Goal: Transaction & Acquisition: Purchase product/service

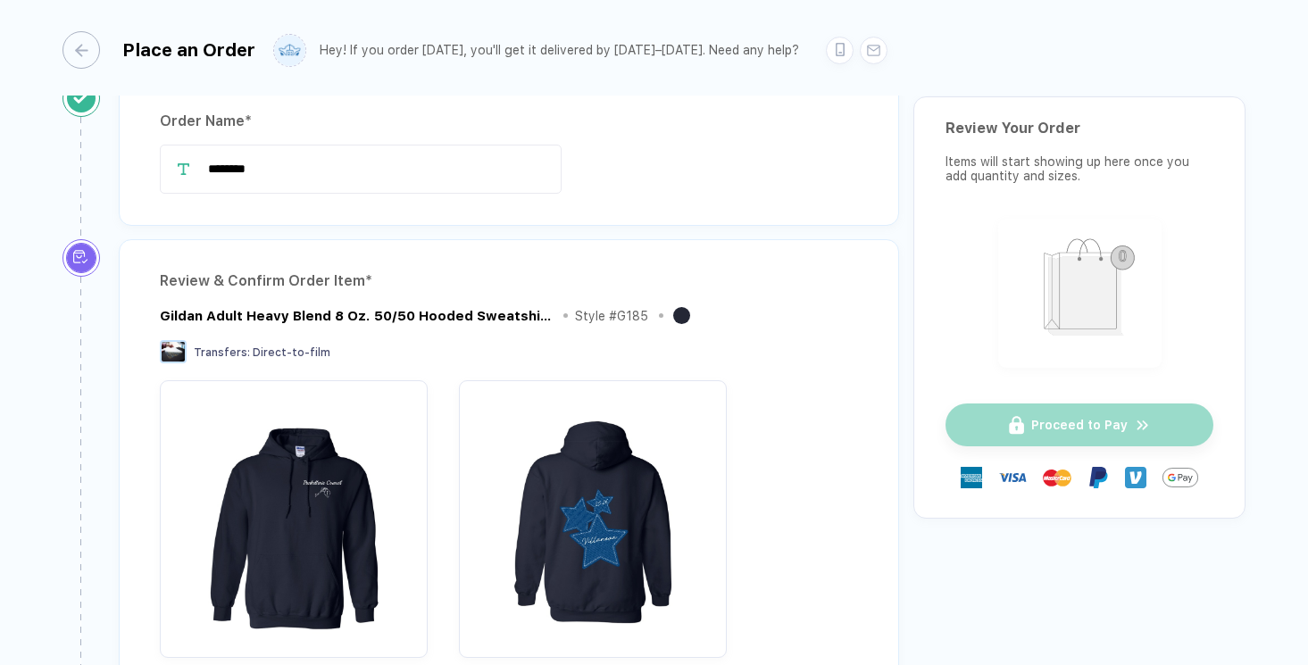
scroll to position [120, 0]
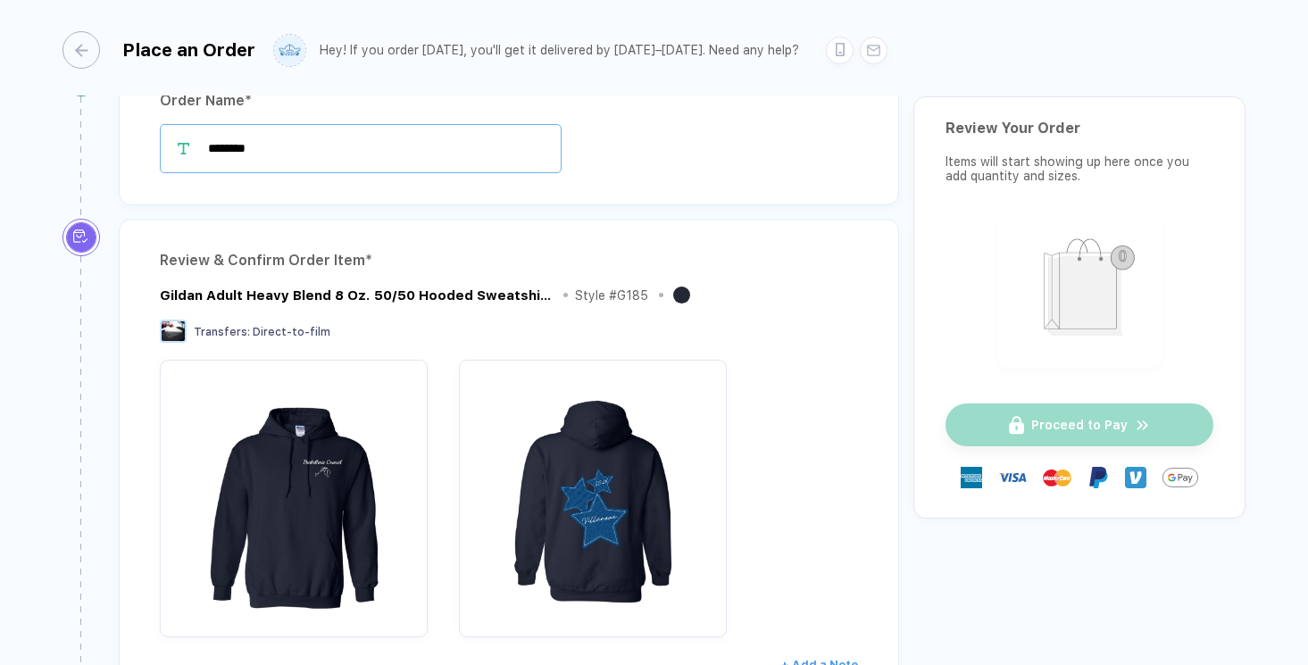
click at [412, 145] on input "********" at bounding box center [361, 148] width 402 height 49
drag, startPoint x: 338, startPoint y: 152, endPoint x: 172, endPoint y: 145, distance: 166.2
click at [172, 145] on div "********" at bounding box center [509, 148] width 698 height 49
type input "*"
type input "**********"
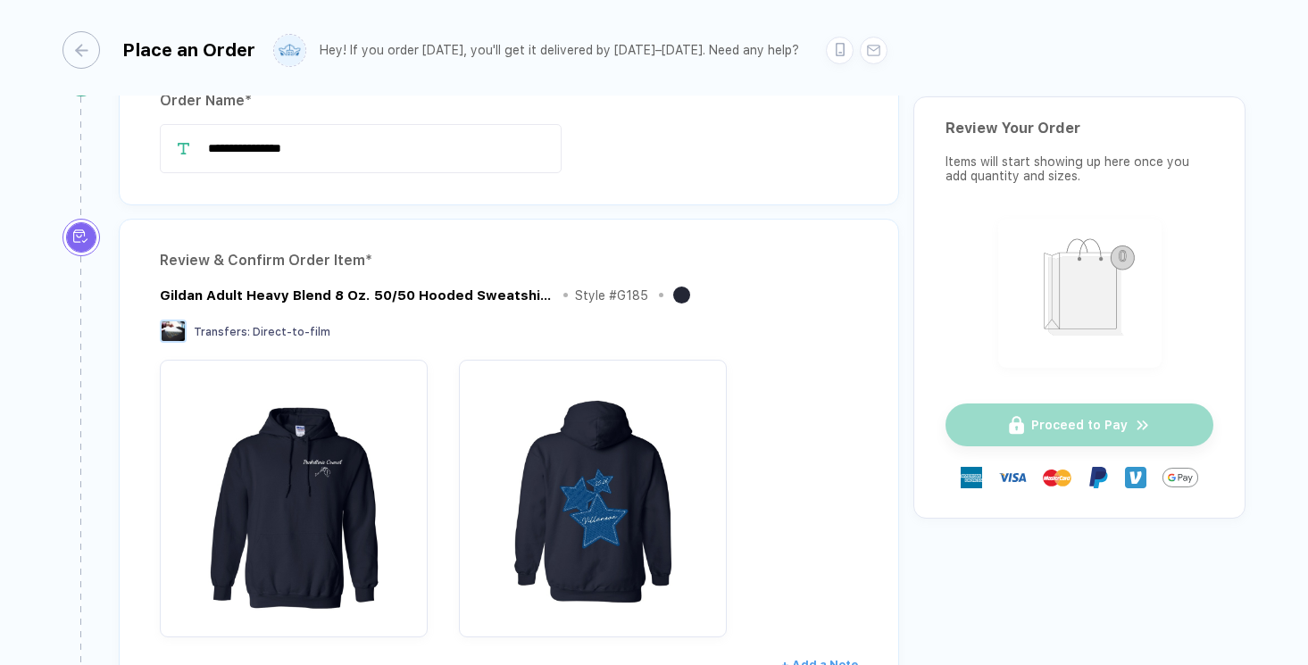
click at [740, 192] on div "**********" at bounding box center [509, 132] width 780 height 146
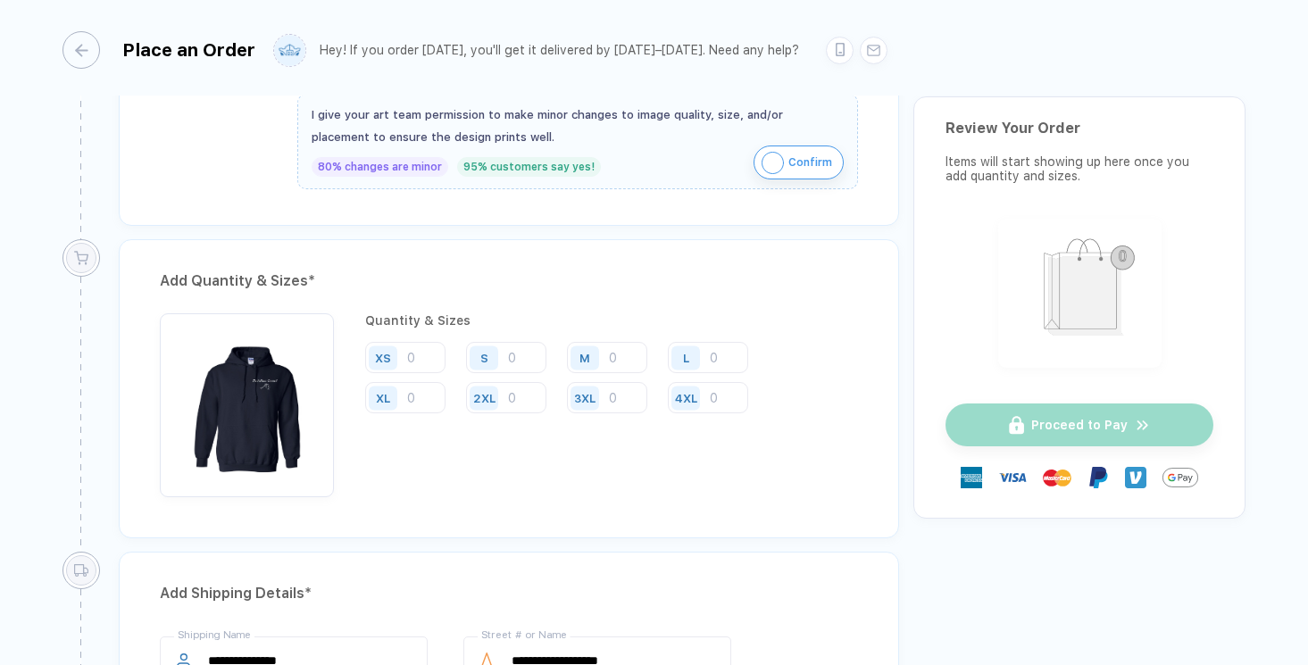
scroll to position [821, 0]
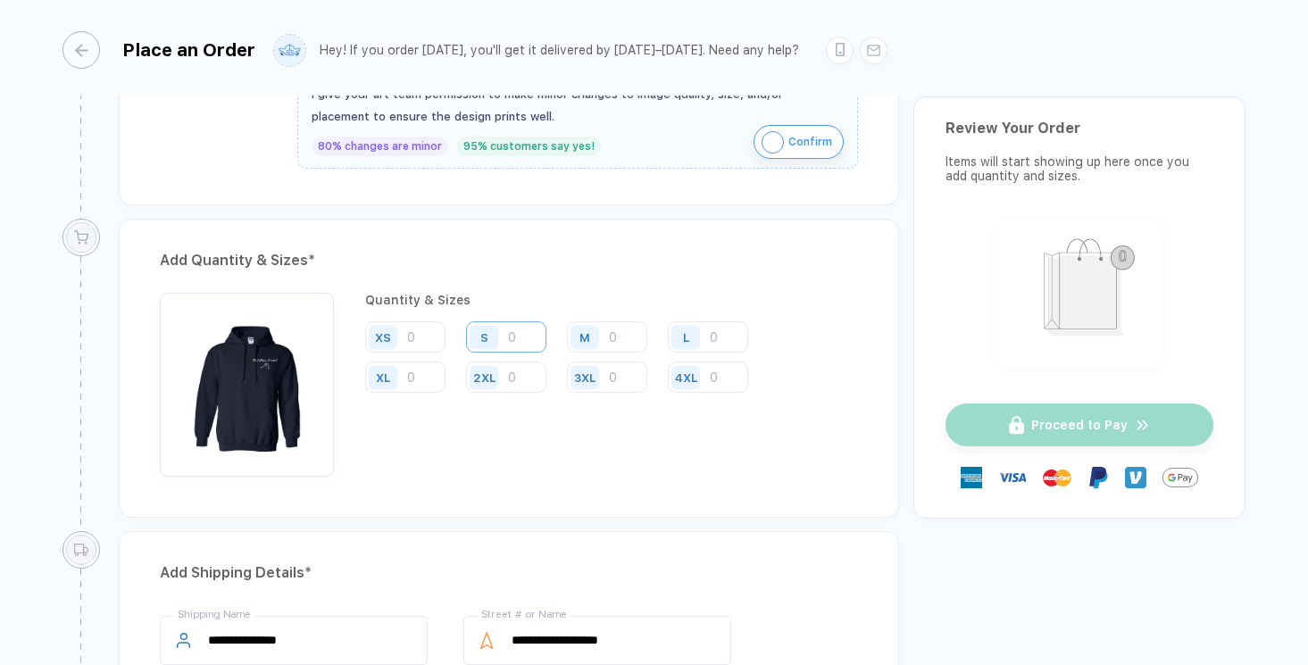
click at [518, 341] on input "number" at bounding box center [506, 336] width 80 height 31
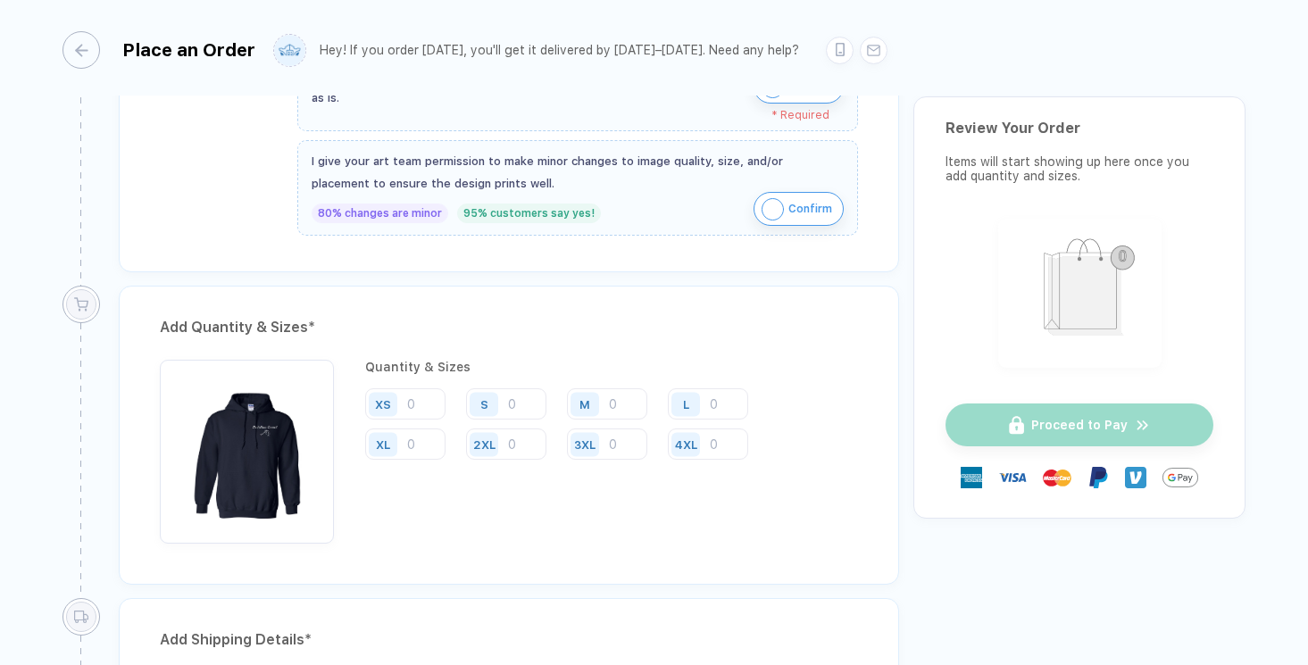
scroll to position [782, 0]
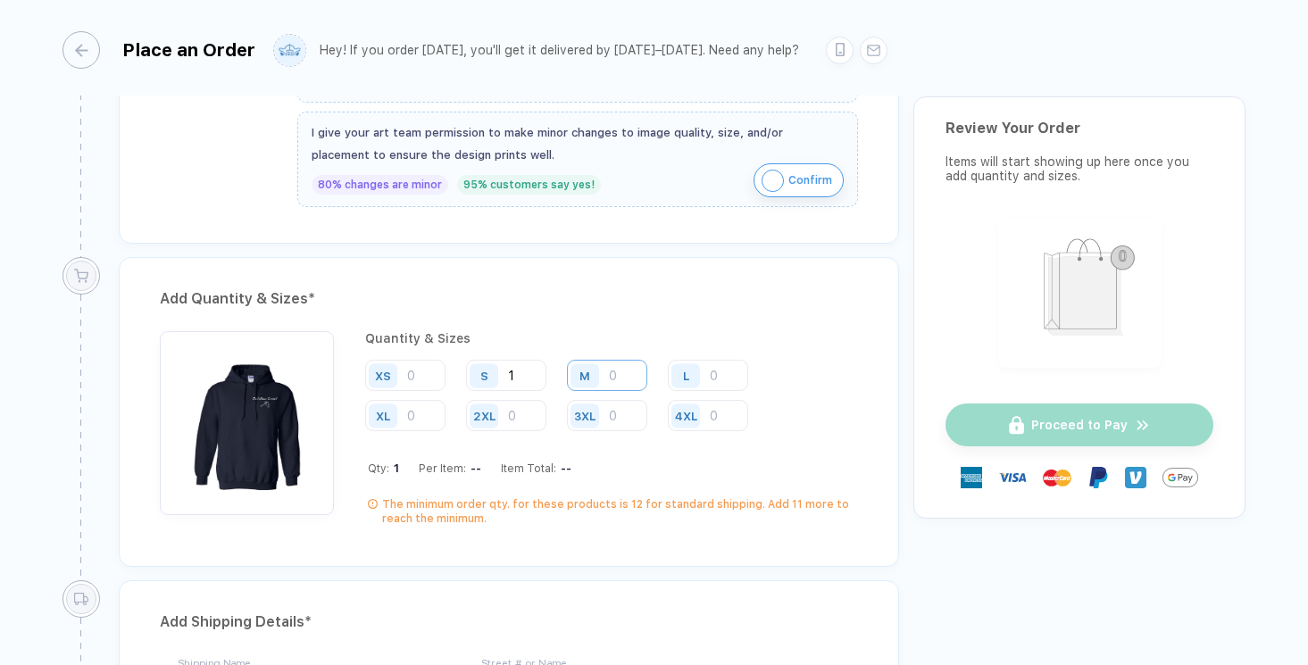
type input "1"
click at [626, 376] on input "number" at bounding box center [607, 375] width 80 height 31
type input "1"
click at [732, 370] on input "number" at bounding box center [708, 375] width 80 height 31
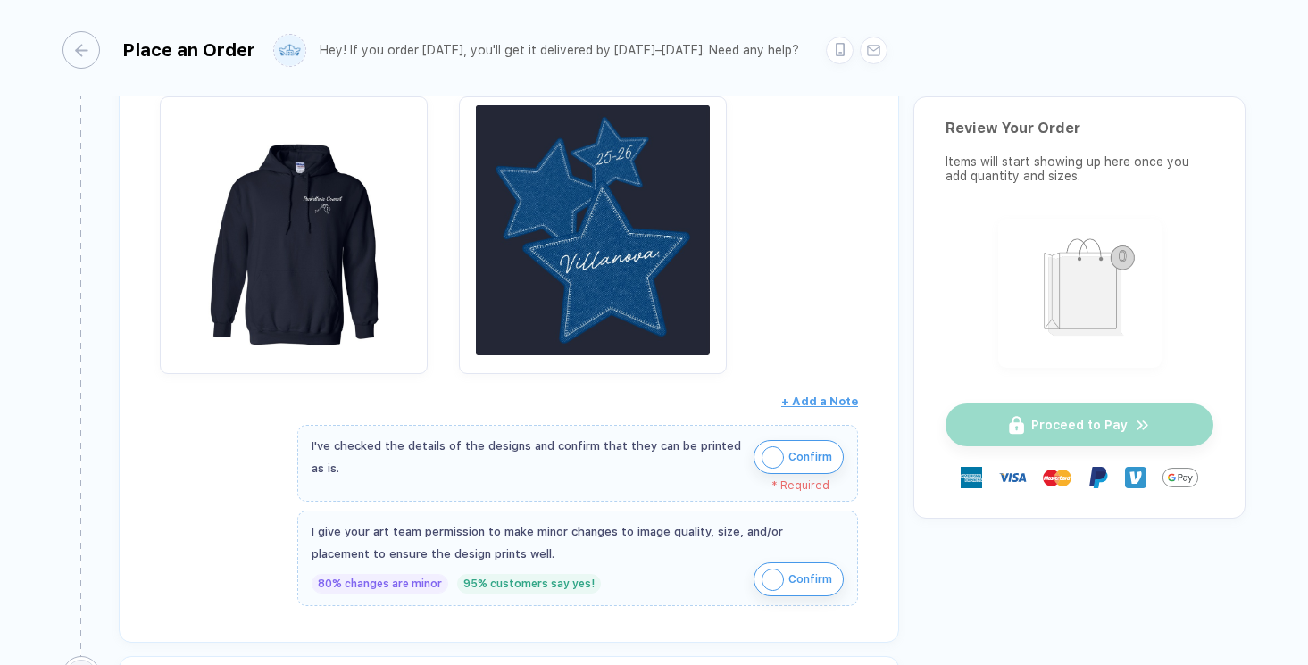
scroll to position [405, 0]
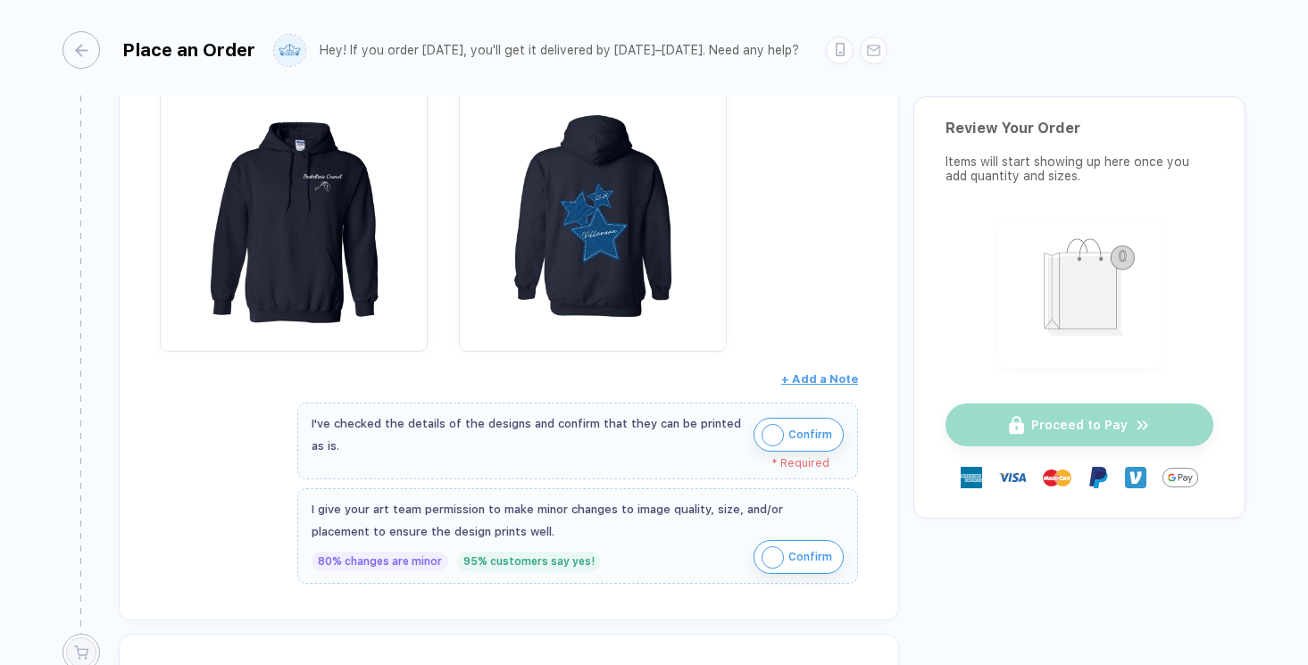
type input "6"
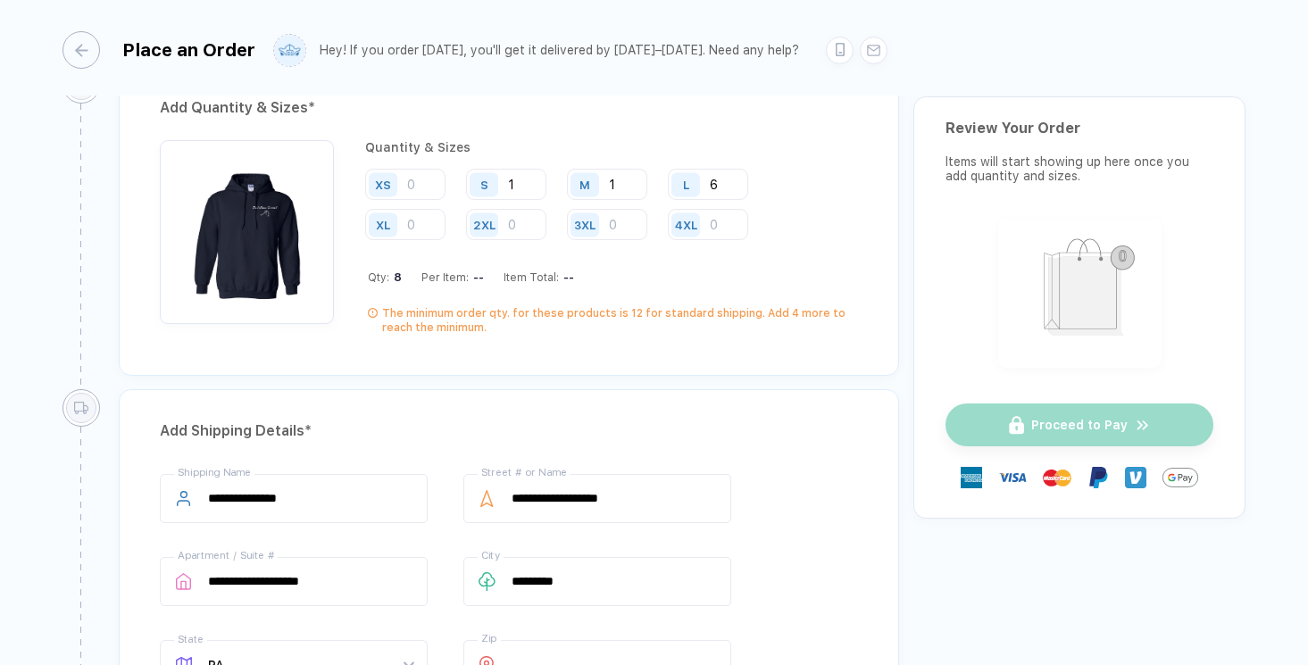
scroll to position [999, 0]
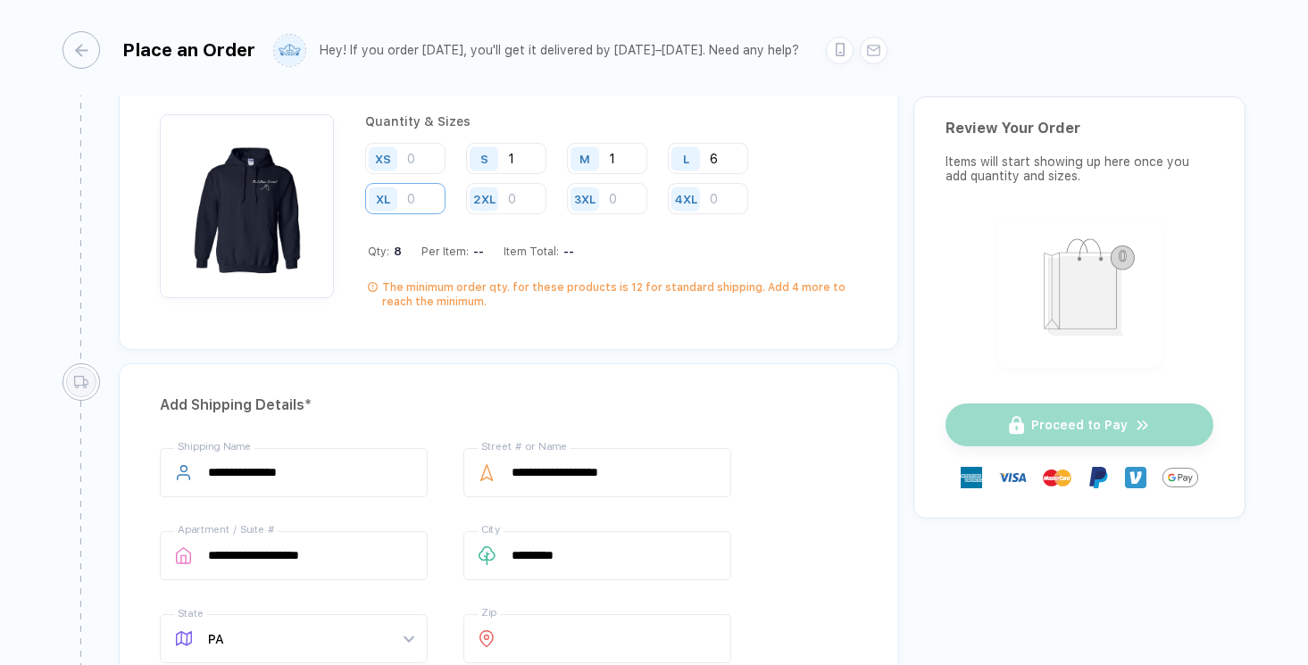
click at [423, 198] on input "number" at bounding box center [405, 198] width 80 height 31
click at [733, 161] on input "6" at bounding box center [708, 158] width 80 height 31
type input "8"
click at [434, 195] on input "number" at bounding box center [405, 198] width 80 height 31
type input "1"
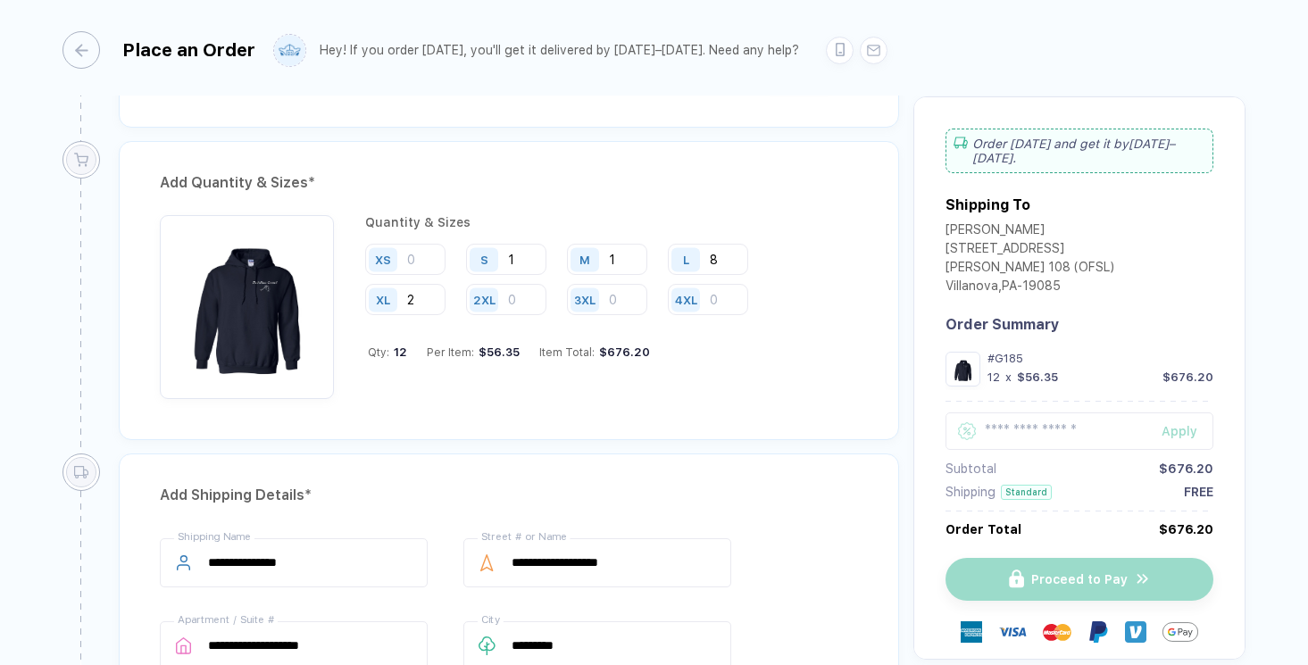
scroll to position [897, 0]
type input "2"
click at [833, 192] on div "Add Quantity & Sizes *" at bounding box center [509, 184] width 698 height 29
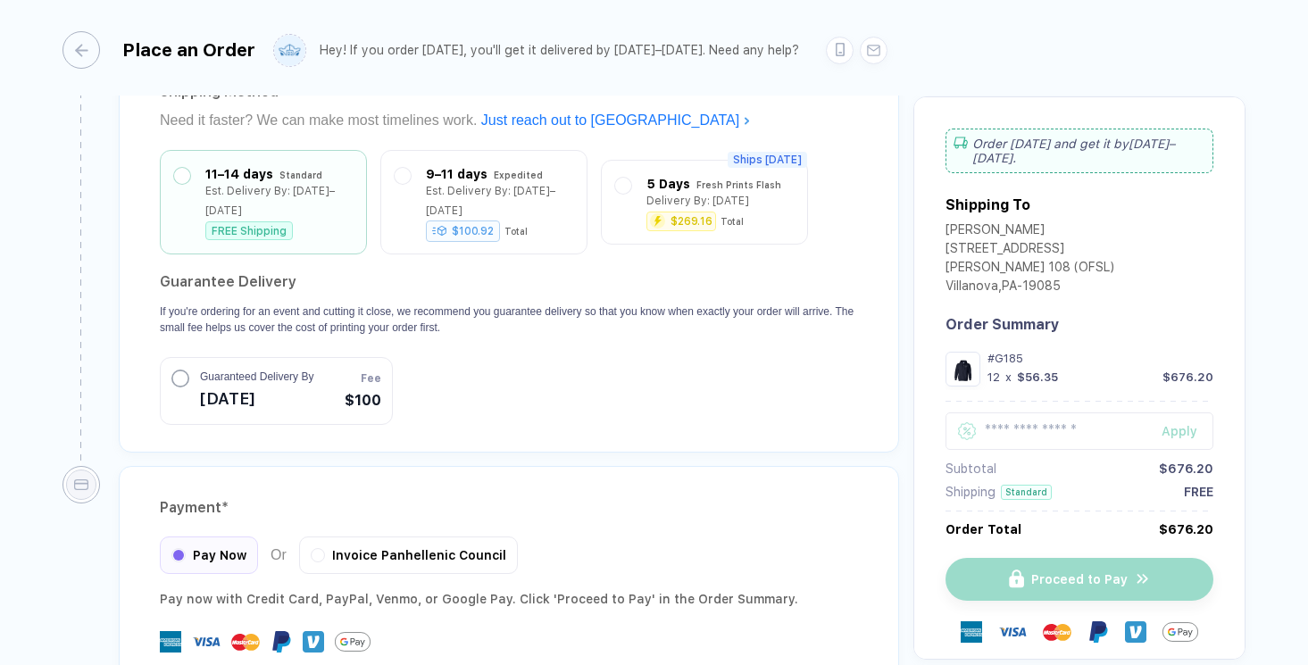
scroll to position [1719, 0]
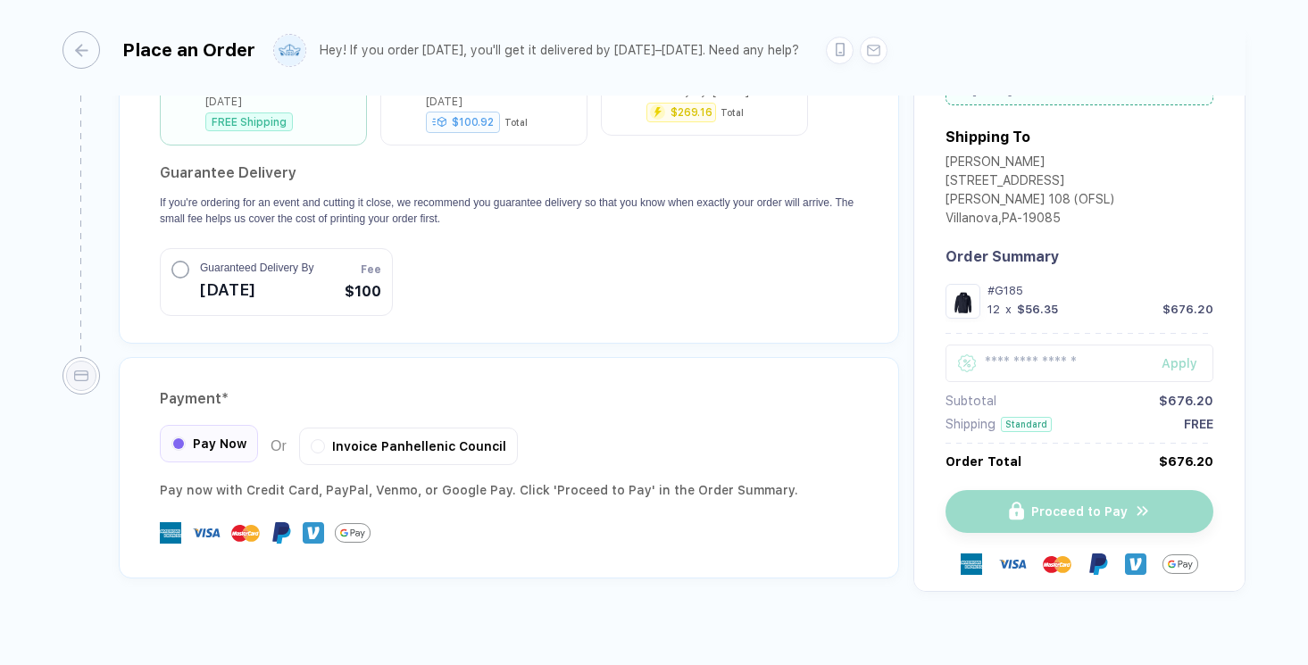
click at [235, 437] on span "Pay Now" at bounding box center [220, 444] width 54 height 14
click at [421, 439] on div "Invoice Panhellenic Council" at bounding box center [408, 444] width 219 height 38
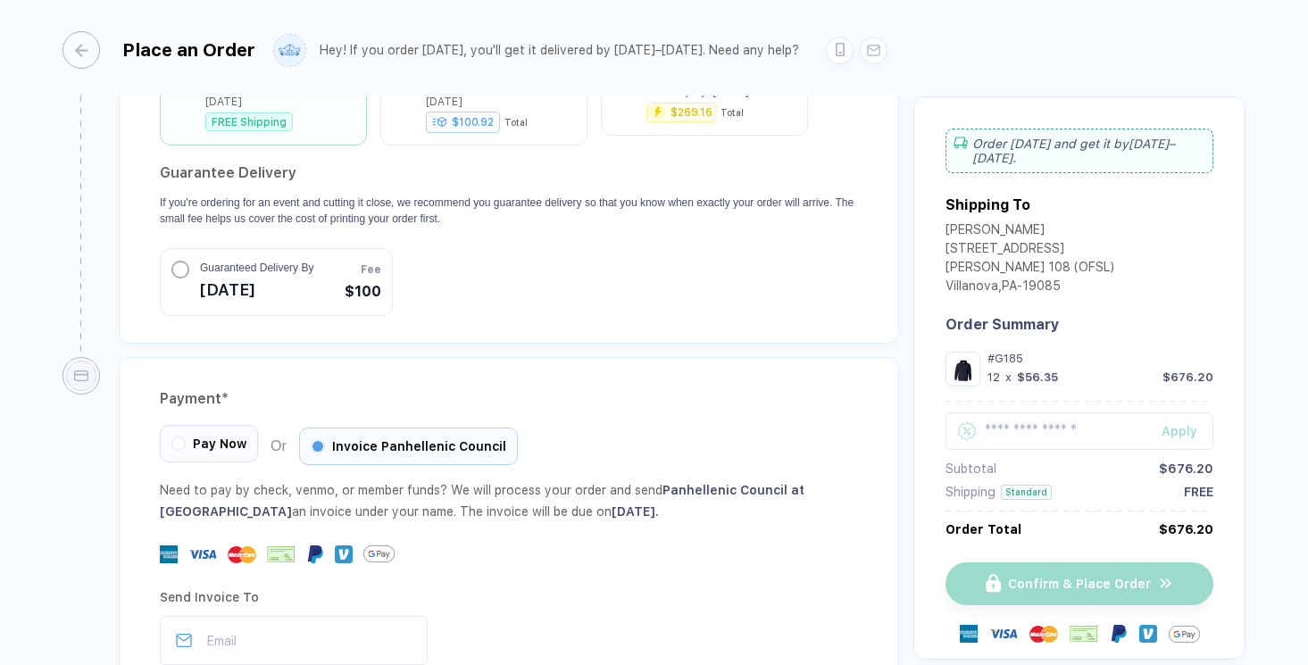
click at [228, 437] on span "Pay Now" at bounding box center [220, 444] width 54 height 14
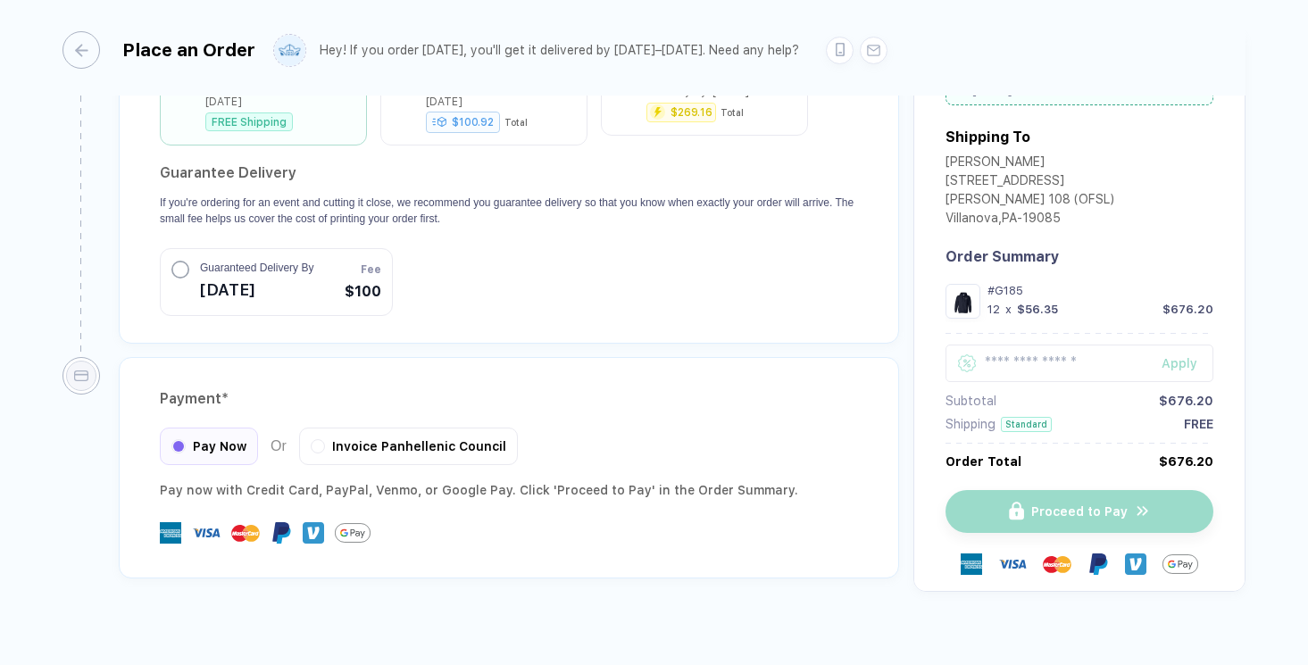
click at [268, 515] on div at bounding box center [509, 533] width 698 height 36
click at [331, 479] on div "Pay now with Credit Card, PayPal , Venmo , or Google Pay. Click 'Proceed to Pay…" at bounding box center [509, 489] width 698 height 21
click at [693, 479] on div "Pay now with Credit Card, PayPal , Venmo , or Google Pay. Click 'Proceed to Pay…" at bounding box center [509, 489] width 698 height 21
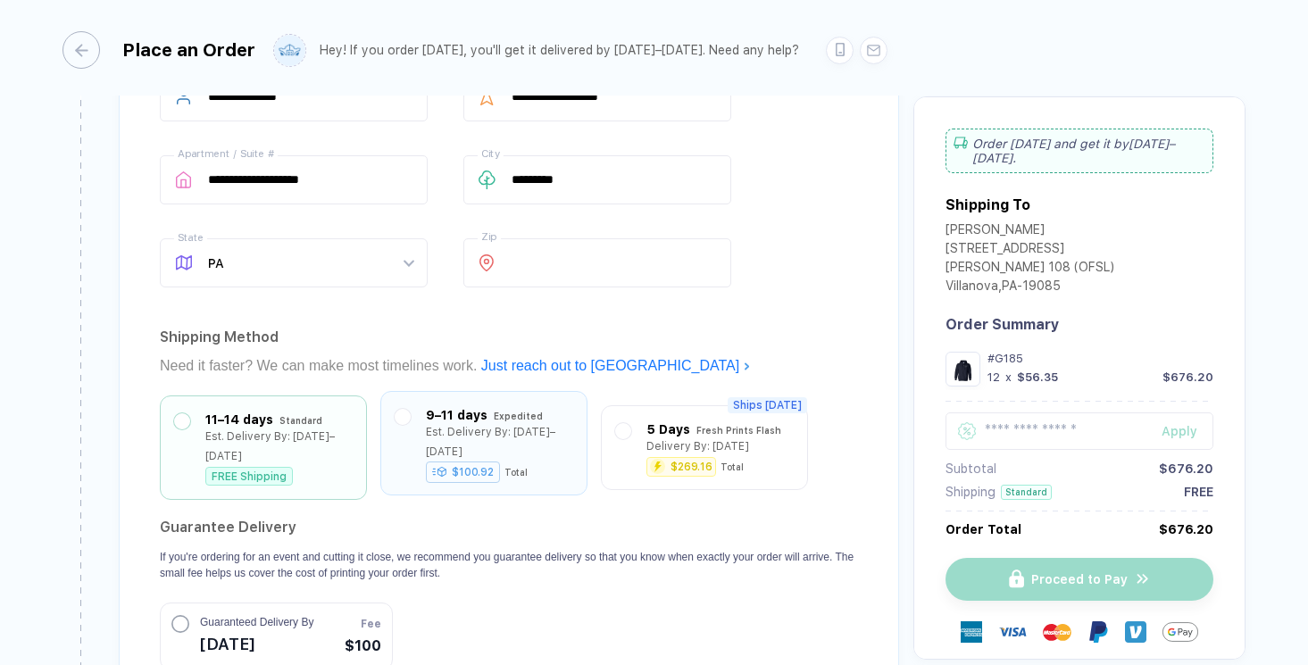
scroll to position [1361, 0]
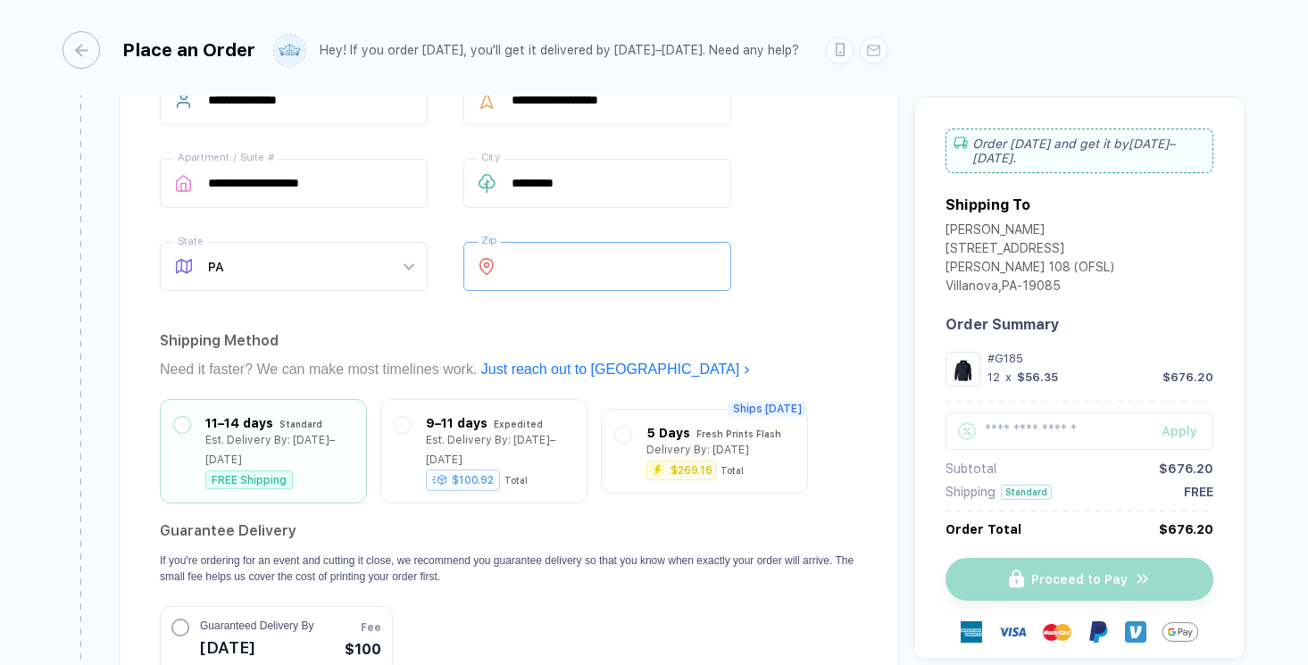
click at [711, 242] on input "*****" at bounding box center [597, 266] width 268 height 49
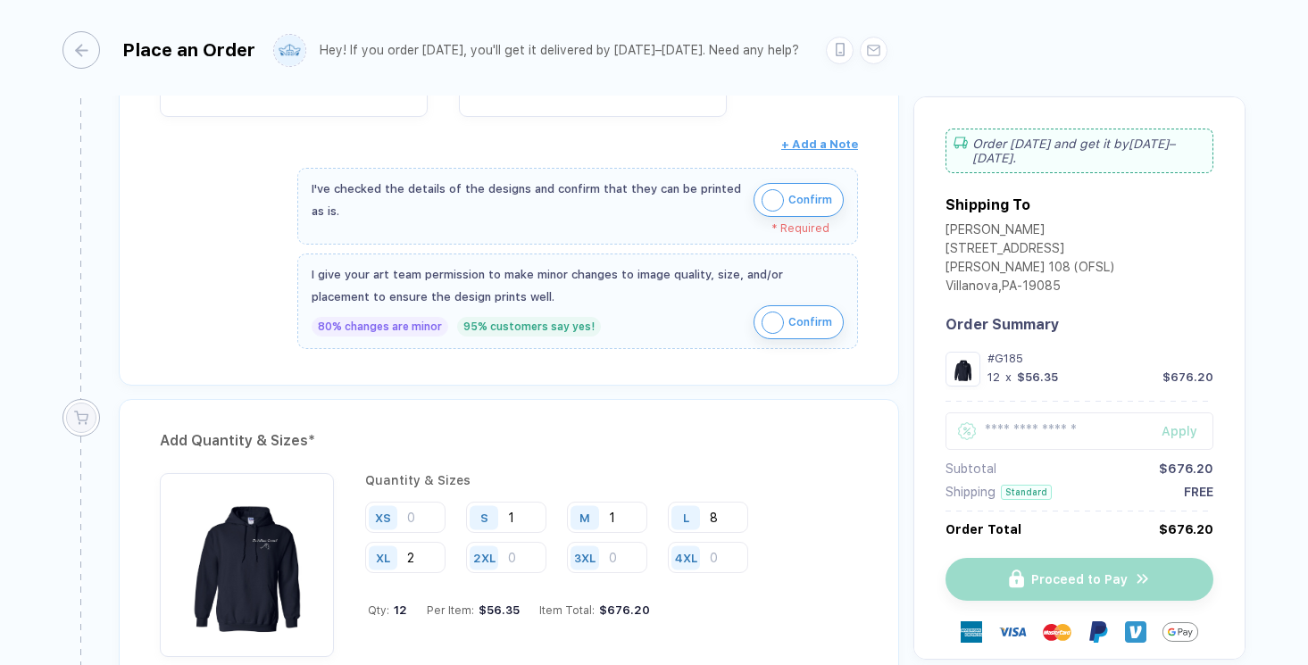
scroll to position [642, 0]
click at [791, 204] on span "Confirm" at bounding box center [810, 198] width 44 height 29
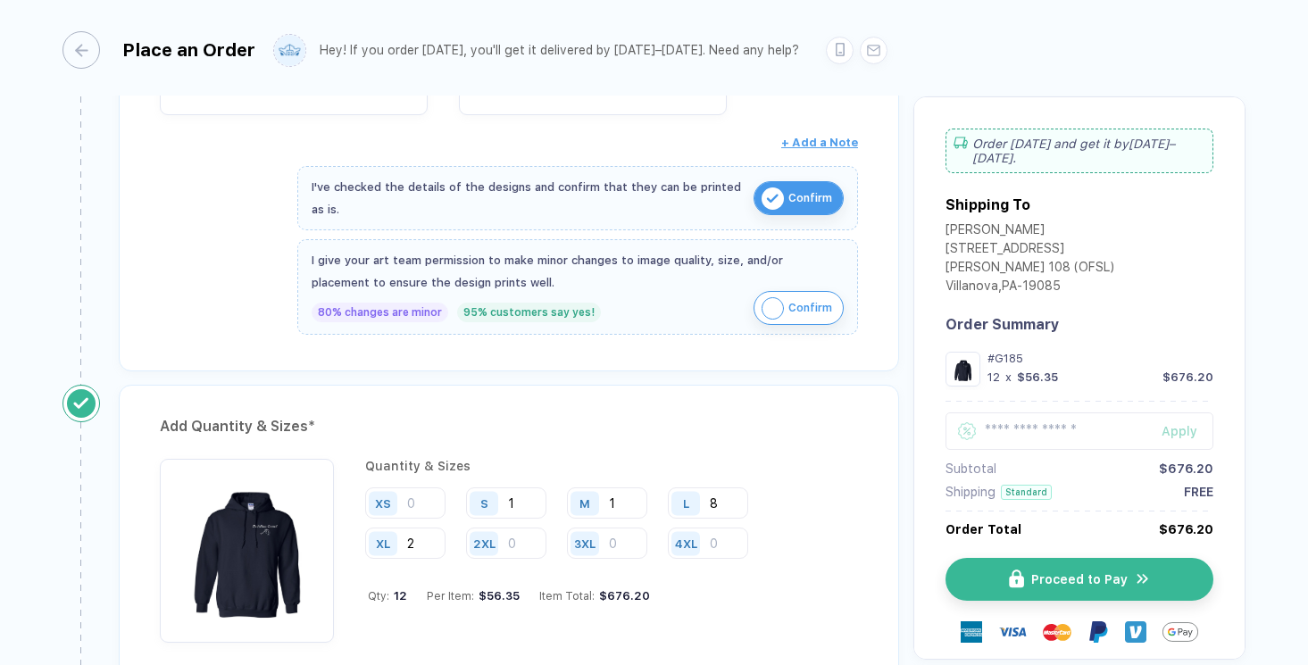
click at [788, 303] on span "Confirm" at bounding box center [810, 308] width 44 height 29
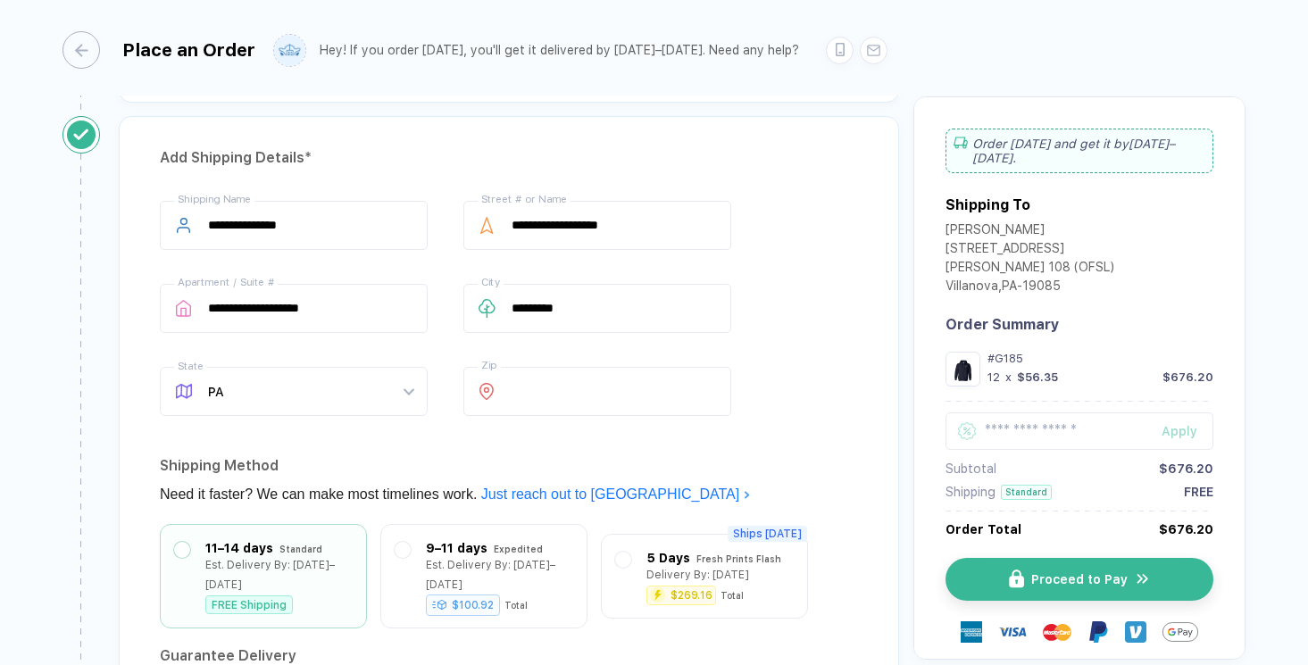
scroll to position [1706, 0]
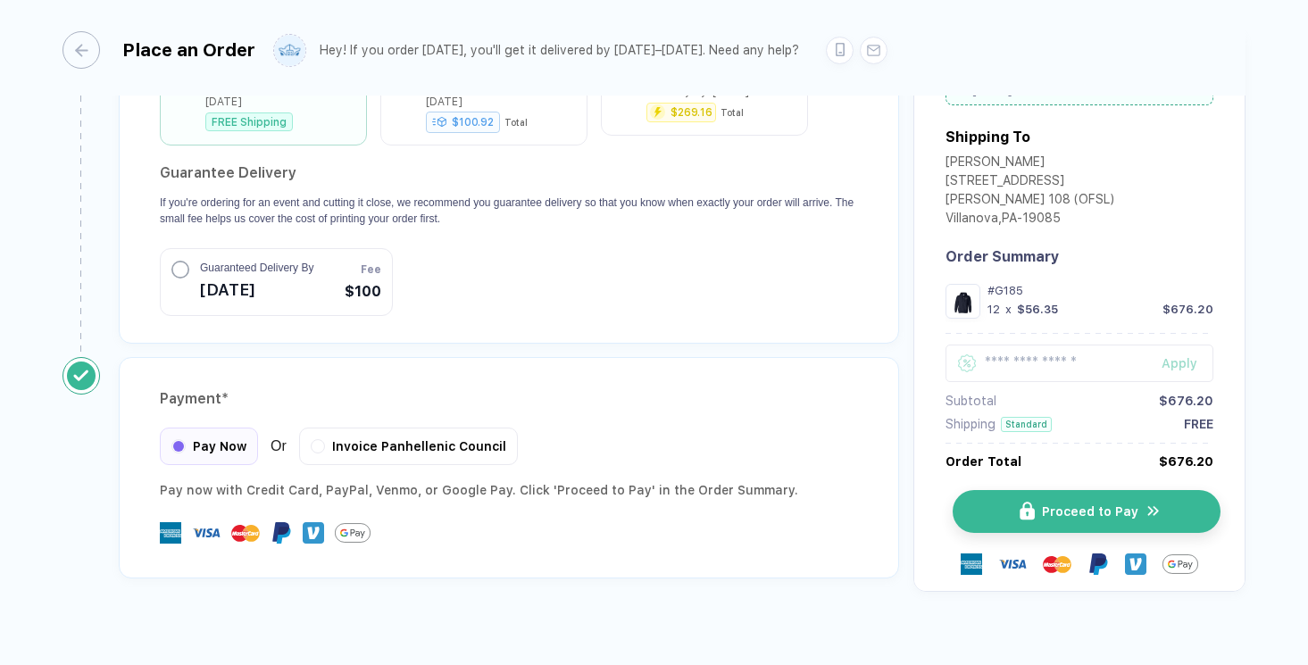
click at [1029, 503] on img "button" at bounding box center [1027, 512] width 15 height 19
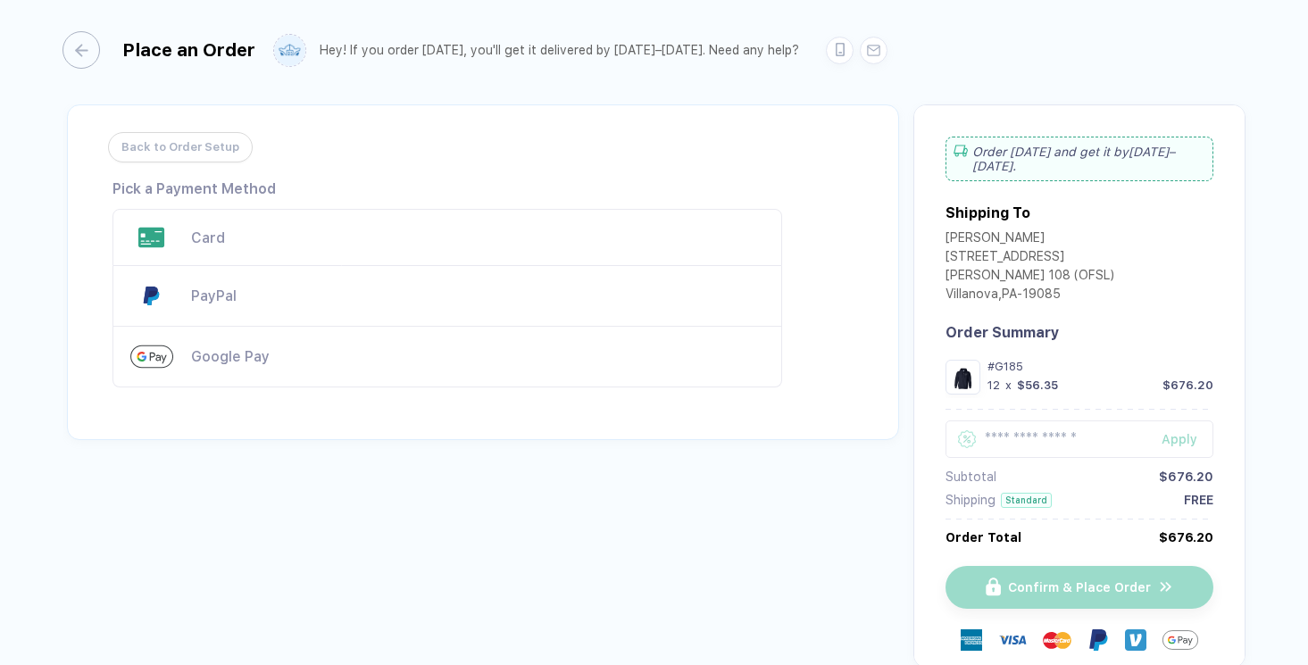
click at [254, 225] on div "Card" at bounding box center [448, 237] width 670 height 57
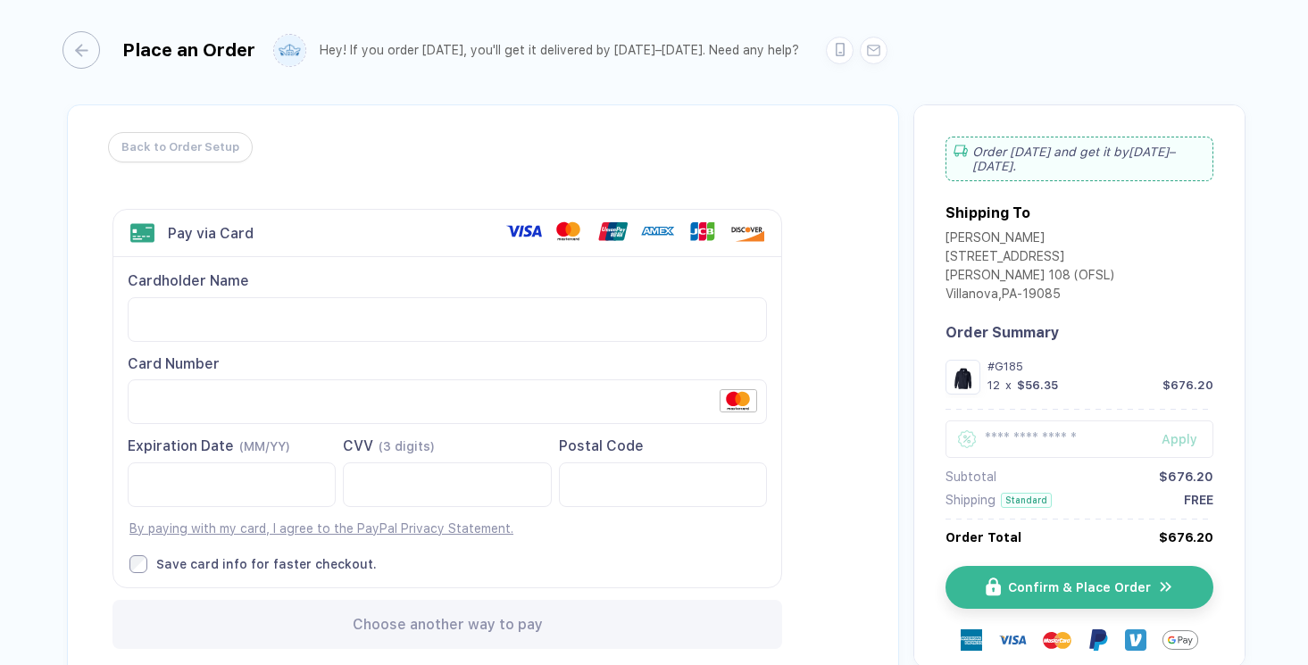
scroll to position [129, 0]
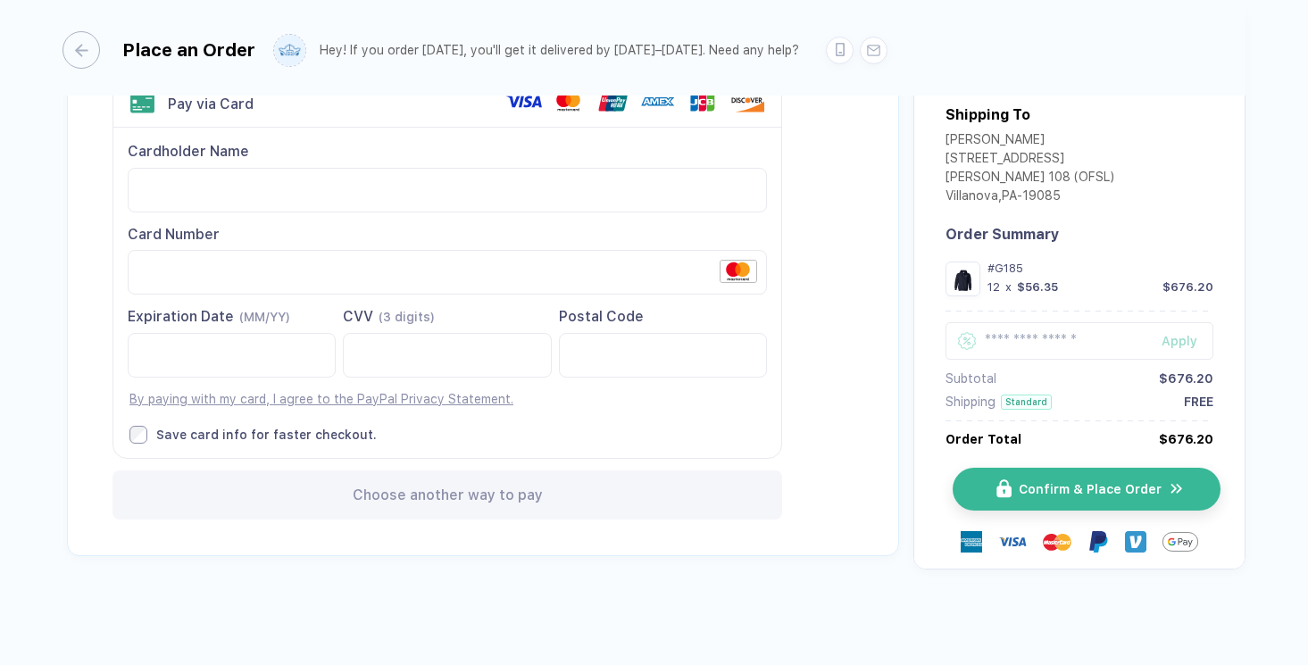
click at [1103, 488] on span "Confirm & Place Order" at bounding box center [1090, 489] width 143 height 14
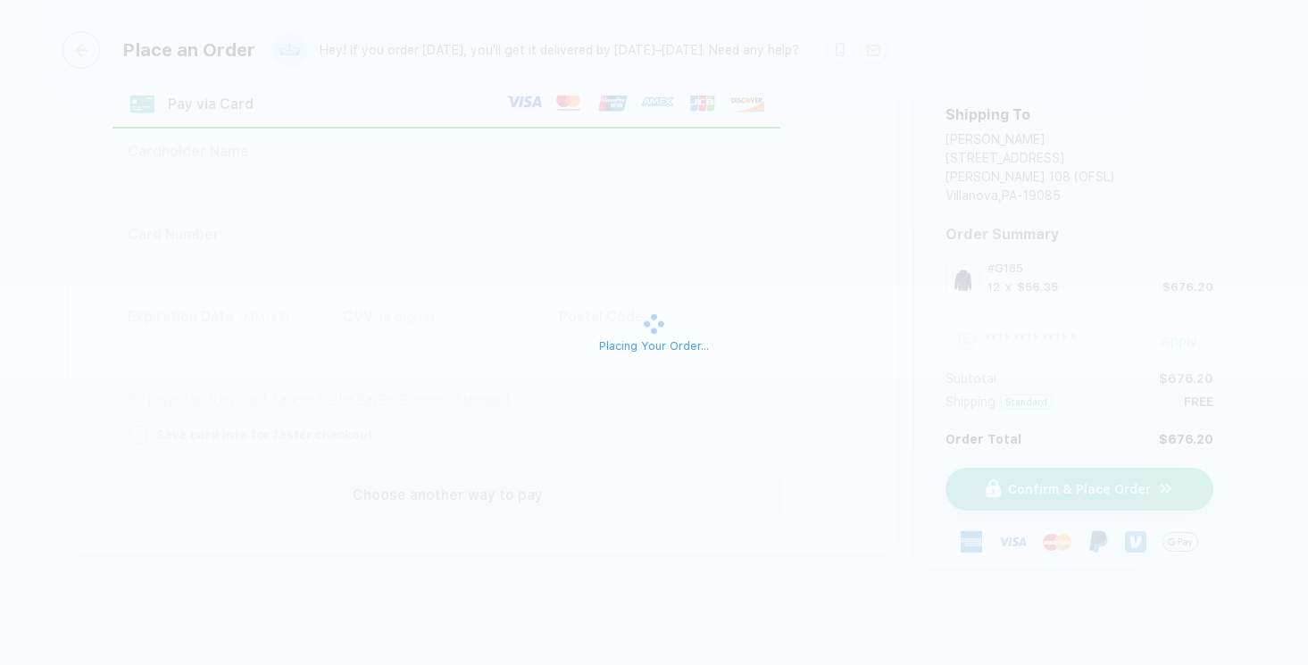
scroll to position [97, 0]
click at [897, 208] on div "Placing Your Order..." at bounding box center [654, 332] width 1308 height 665
